Goal: Communication & Community: Answer question/provide support

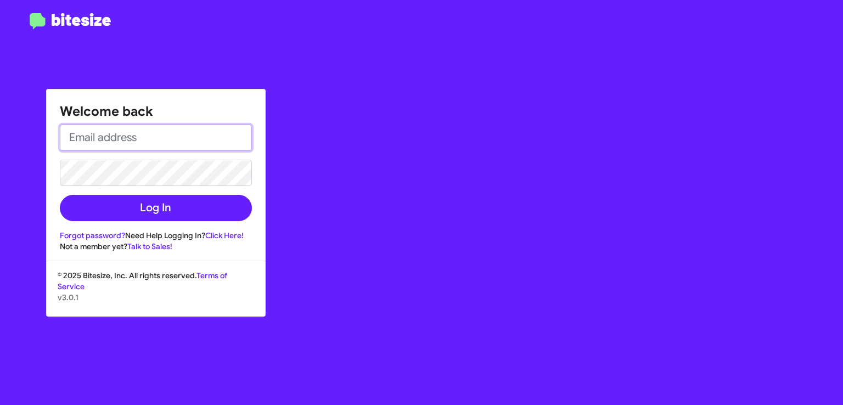
click at [110, 139] on input "email" at bounding box center [156, 138] width 192 height 26
type input "[EMAIL_ADDRESS][DOMAIN_NAME]"
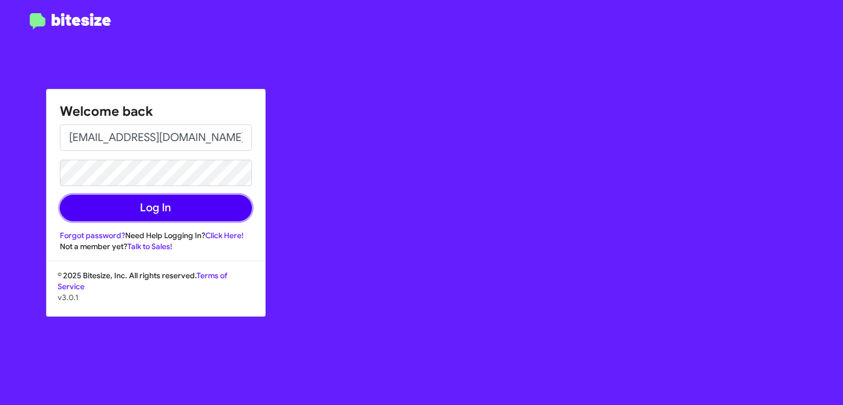
click at [151, 207] on button "Log In" at bounding box center [156, 208] width 192 height 26
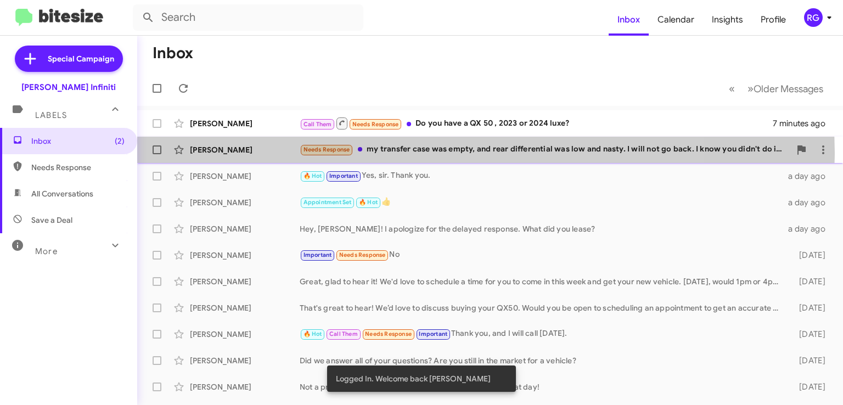
click at [420, 151] on div "Needs Response my transfer case was empty, and rear differential was low and na…" at bounding box center [545, 149] width 491 height 13
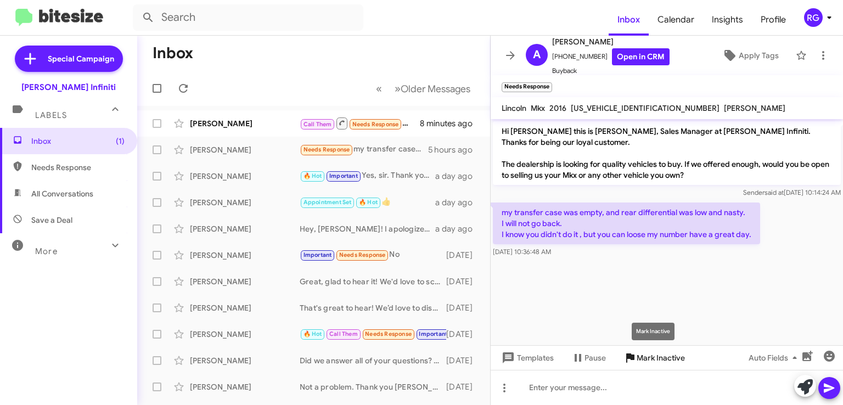
click at [629, 357] on icon at bounding box center [630, 357] width 8 height 9
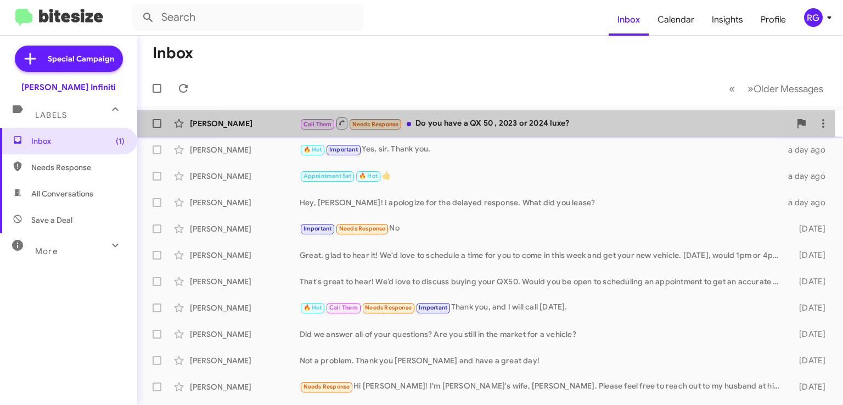
click at [457, 129] on div "Call Them Needs Response Do you have a QX 50 , 2023 or 2024 luxe?" at bounding box center [545, 123] width 491 height 14
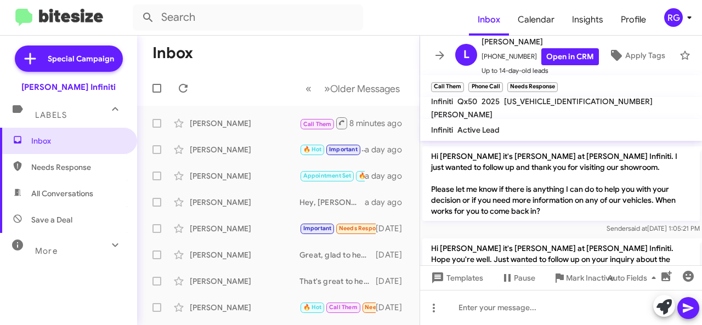
scroll to position [133, 0]
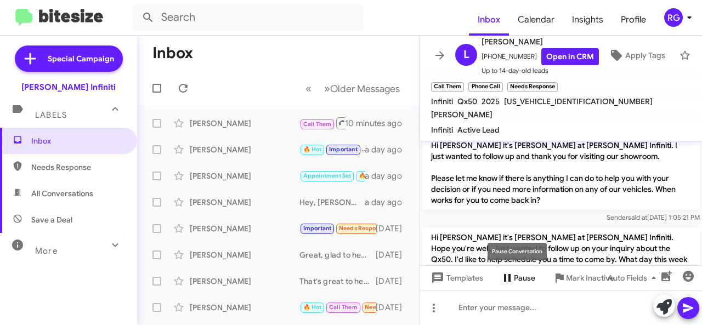
click at [518, 278] on span "Pause" at bounding box center [524, 278] width 21 height 20
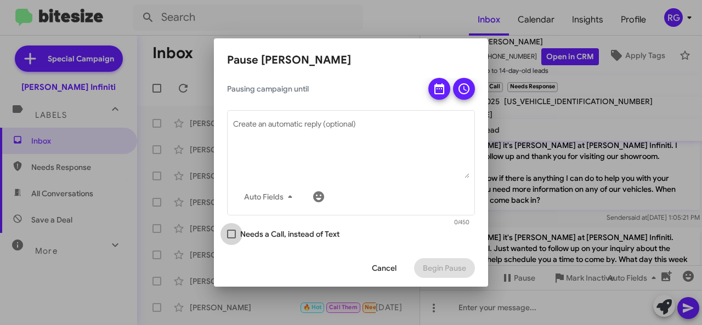
click at [233, 236] on span at bounding box center [231, 234] width 9 height 9
click at [232, 239] on input "Needs a Call, instead of Text" at bounding box center [231, 239] width 1 height 1
click at [385, 266] on span "Cancel" at bounding box center [384, 268] width 25 height 20
checkbox input "false"
